Goal: Transaction & Acquisition: Purchase product/service

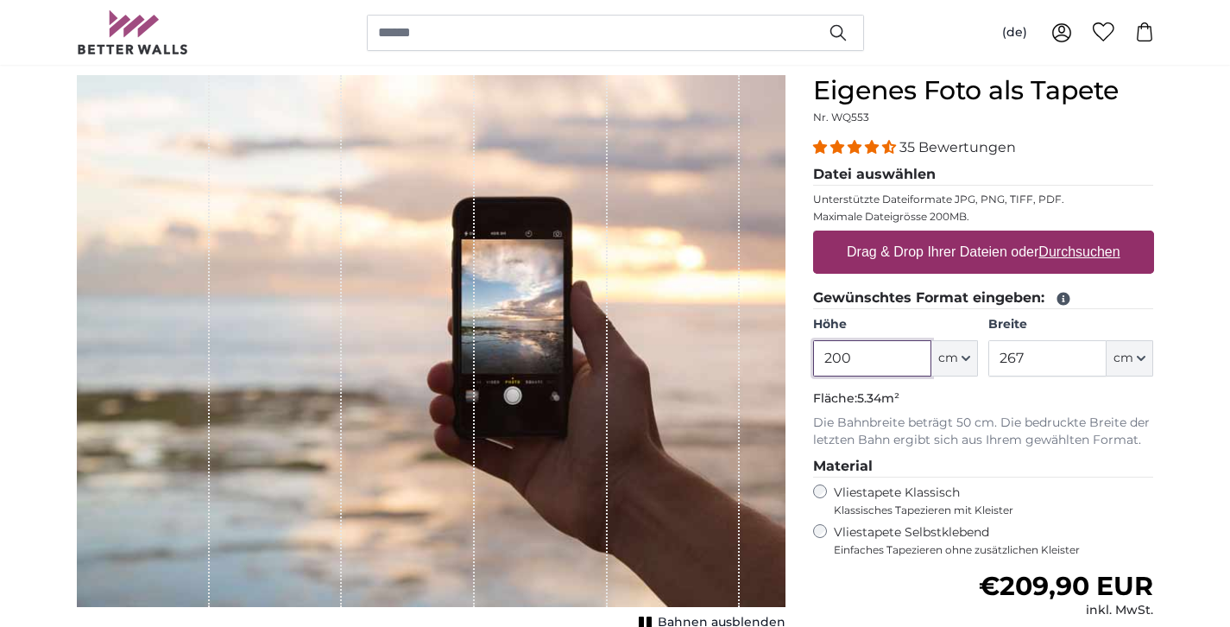
click at [879, 353] on input "200" at bounding box center [872, 358] width 118 height 36
drag, startPoint x: 860, startPoint y: 354, endPoint x: 831, endPoint y: 356, distance: 29.4
click at [831, 356] on input "200" at bounding box center [872, 358] width 118 height 36
type input "255"
drag, startPoint x: 1025, startPoint y: 357, endPoint x: 1007, endPoint y: 360, distance: 18.3
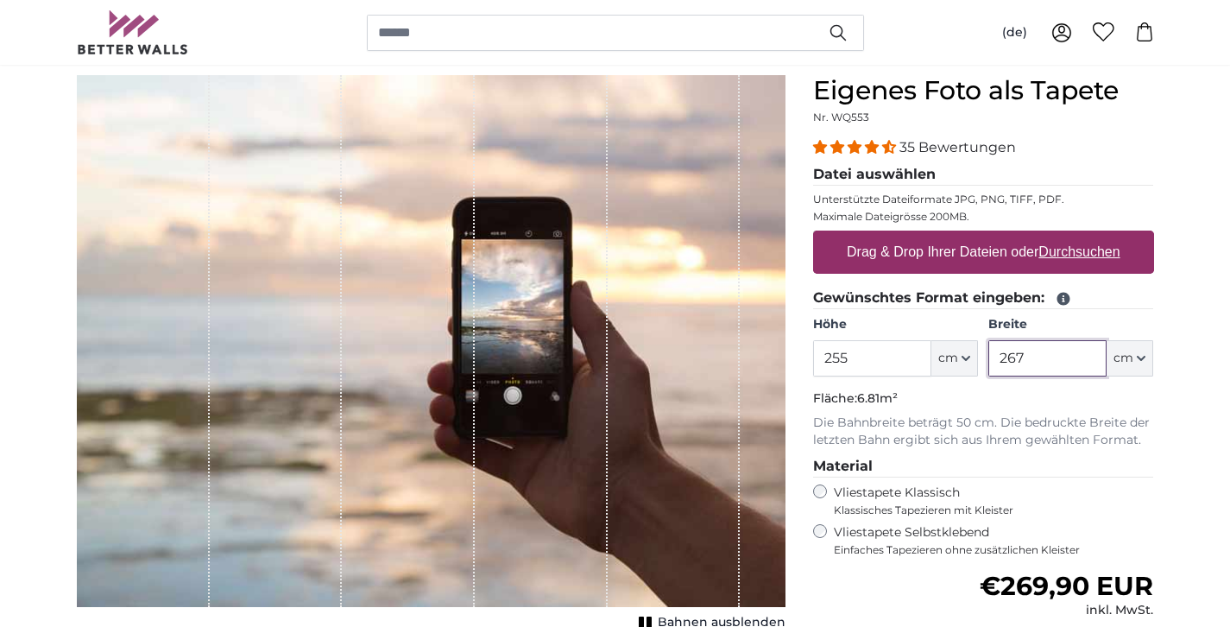
click at [1007, 360] on input "267" at bounding box center [1048, 358] width 118 height 36
type input "275"
drag, startPoint x: 853, startPoint y: 357, endPoint x: 832, endPoint y: 358, distance: 20.7
click at [832, 358] on input "255" at bounding box center [872, 358] width 118 height 36
type input "275"
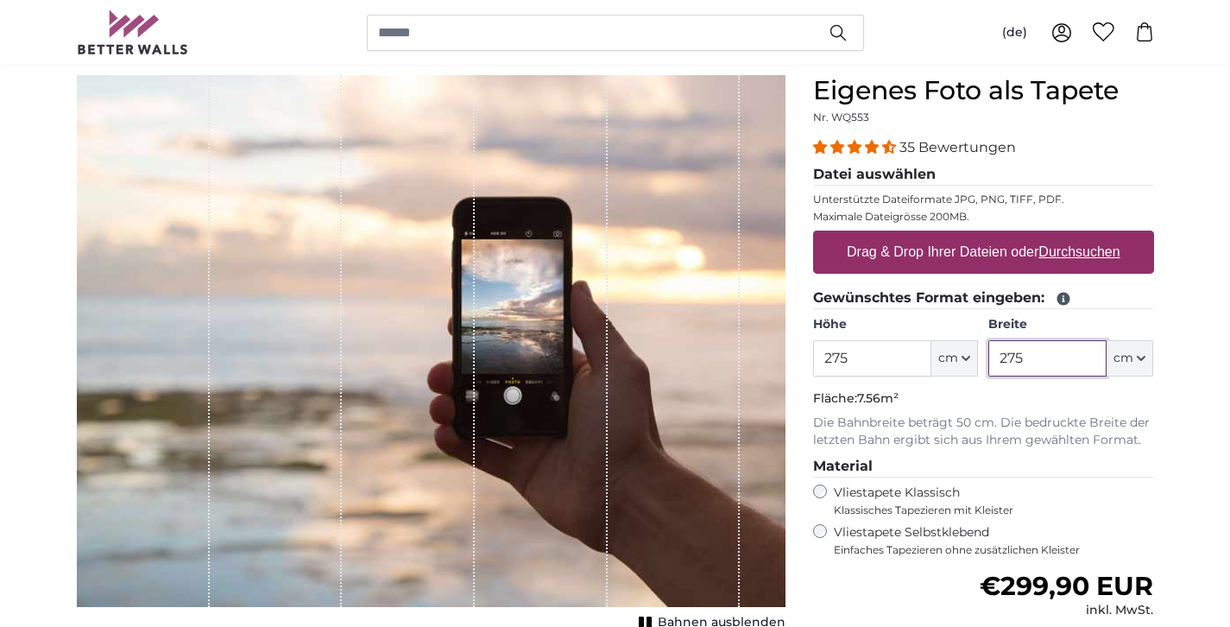
drag, startPoint x: 1036, startPoint y: 356, endPoint x: 1009, endPoint y: 355, distance: 26.8
click at [1009, 355] on input "275" at bounding box center [1048, 358] width 118 height 36
type input "255"
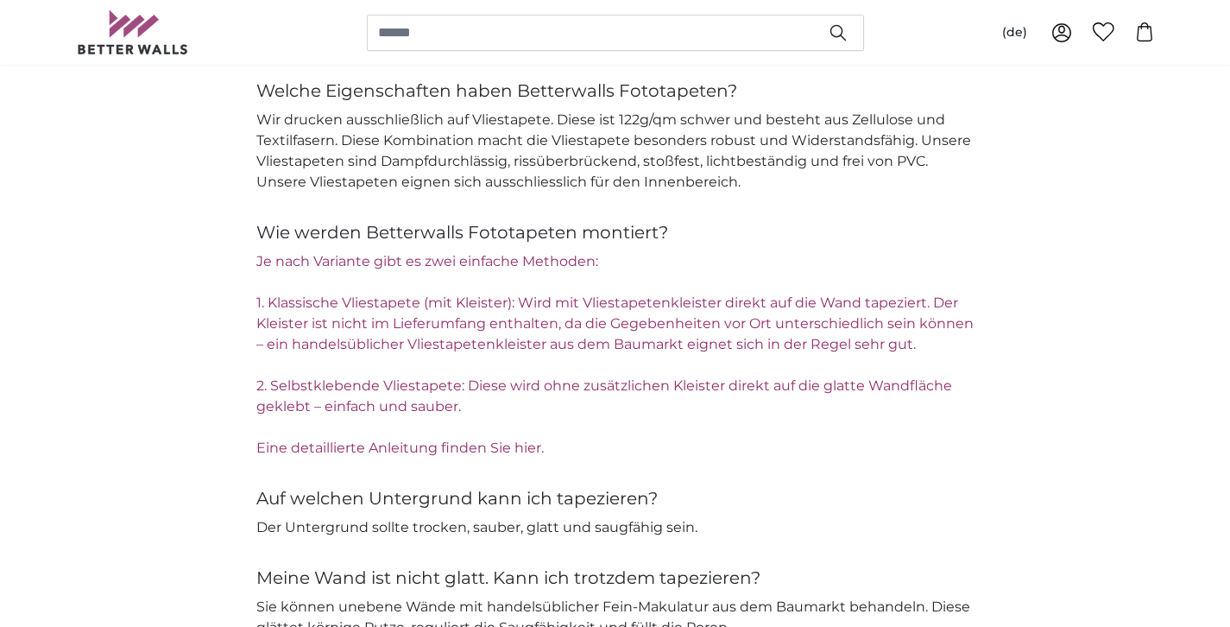
scroll to position [2279, 0]
